Goal: Find specific page/section: Find specific page/section

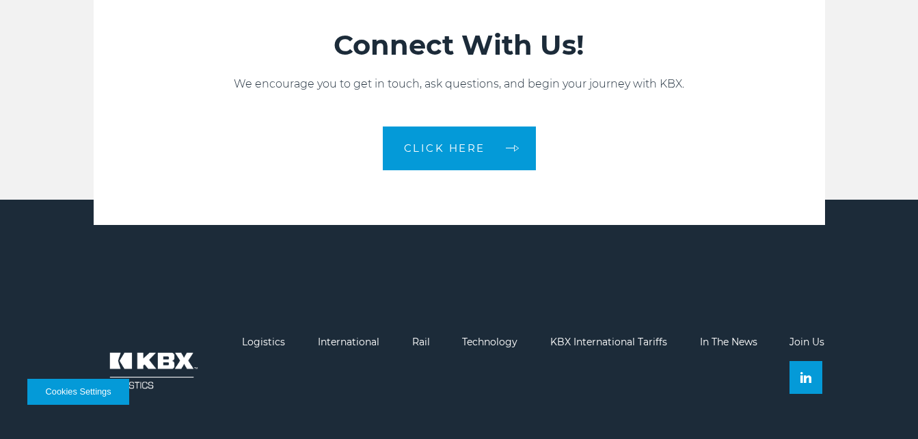
scroll to position [3013, 0]
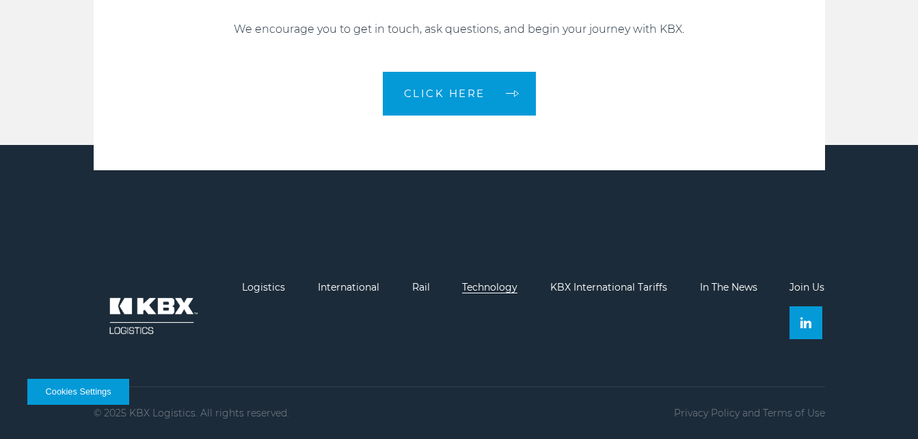
click at [506, 290] on link "Technology" at bounding box center [489, 287] width 55 height 12
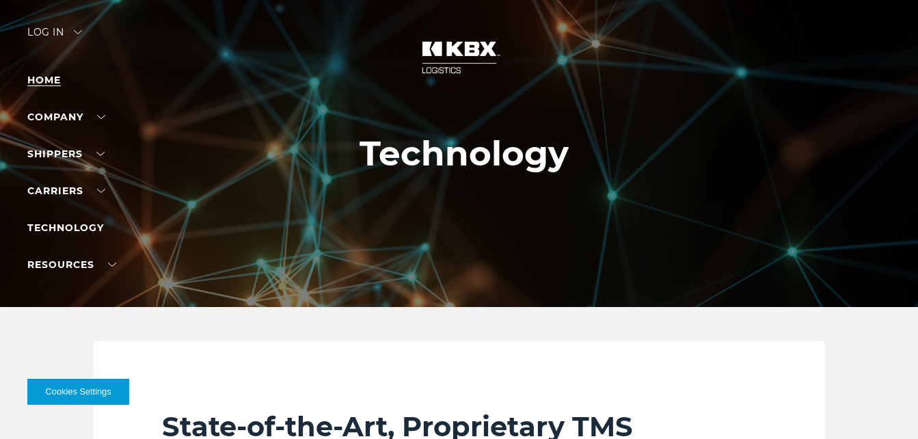
click at [44, 79] on link "Home" at bounding box center [43, 80] width 33 height 12
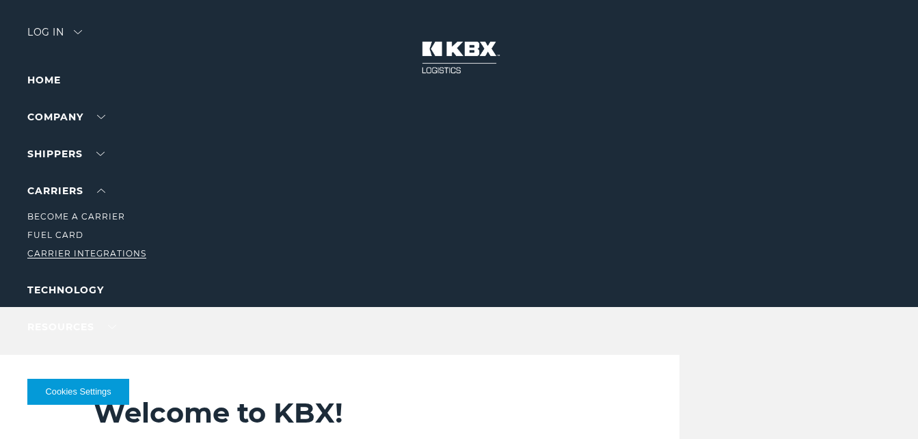
scroll to position [68, 0]
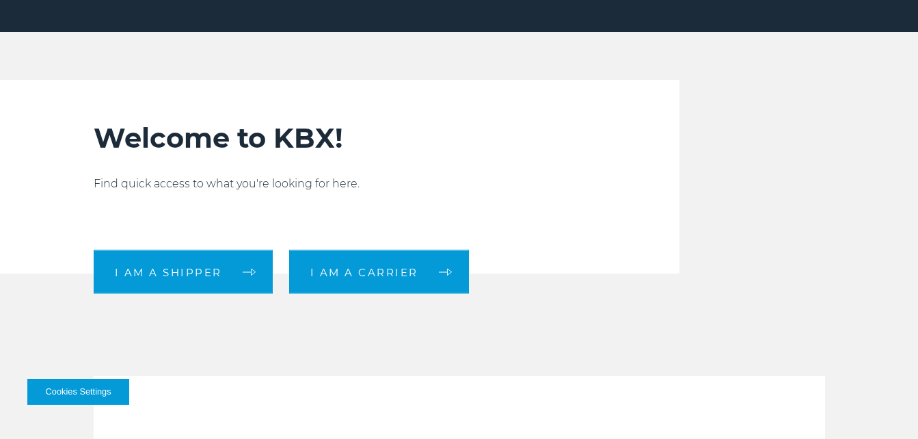
scroll to position [410, 0]
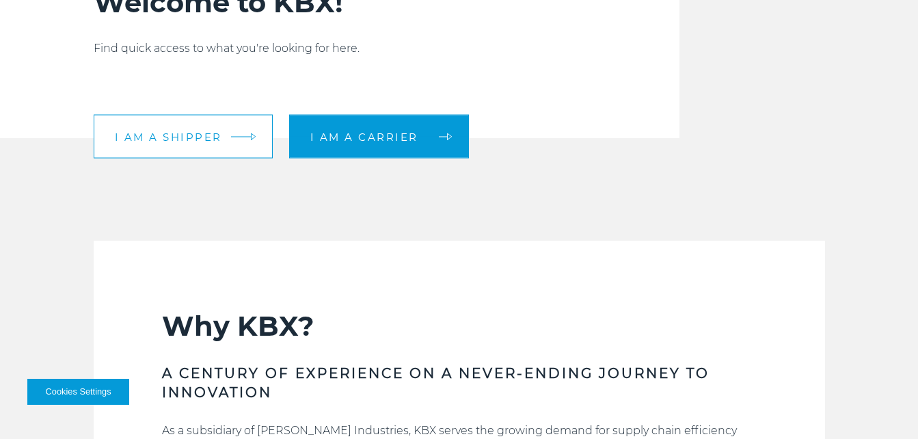
click at [236, 141] on link "I am a shipper" at bounding box center [183, 137] width 179 height 44
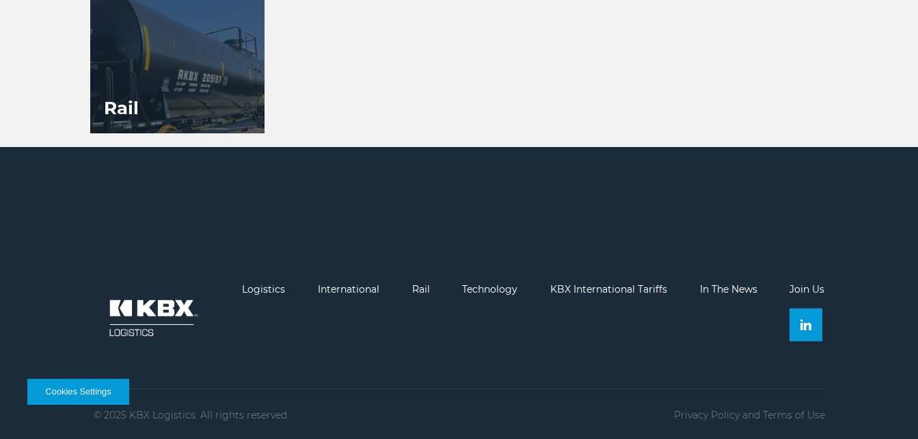
scroll to position [1286, 0]
